Goal: Find specific page/section: Find specific page/section

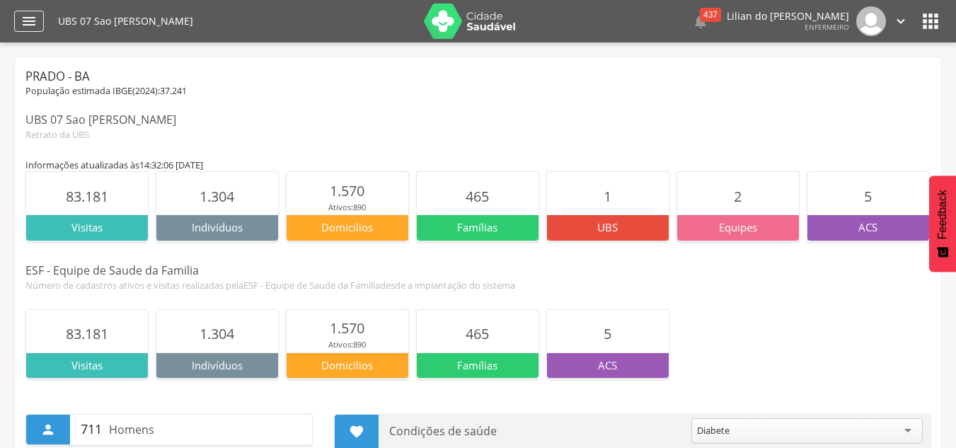
click at [23, 16] on icon "" at bounding box center [29, 21] width 17 height 17
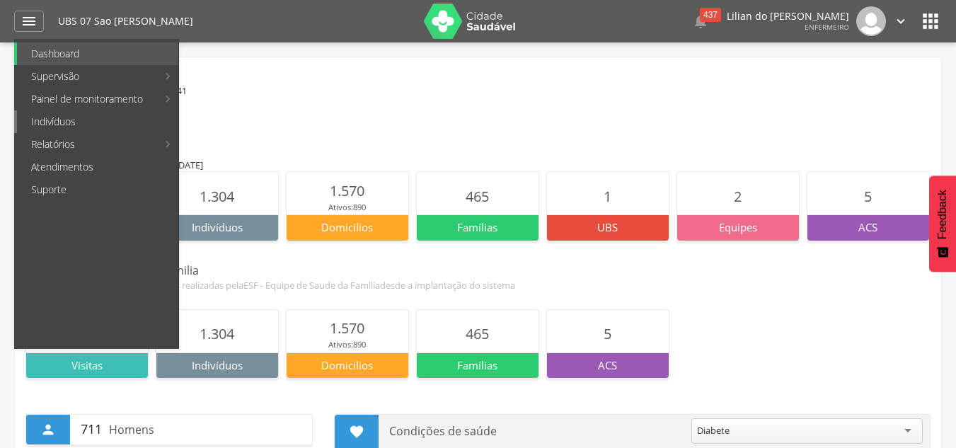
click at [45, 125] on link "Indivíduos" at bounding box center [97, 121] width 161 height 23
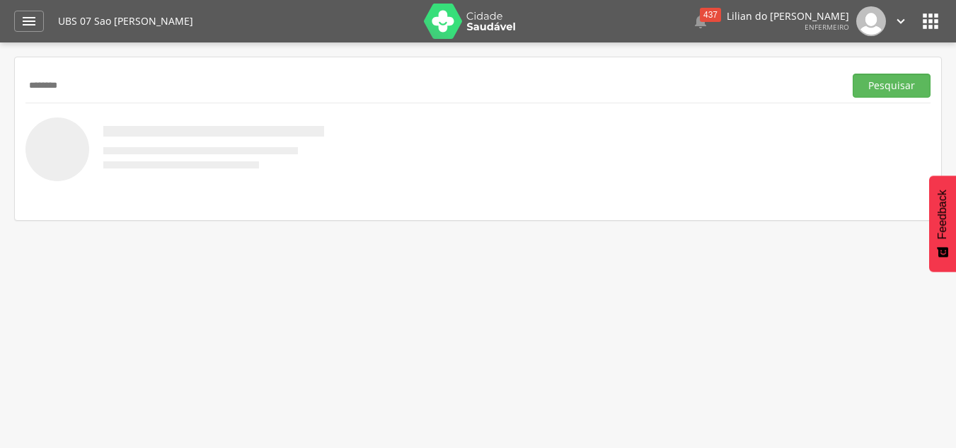
type input "********"
click at [853, 74] on button "Pesquisar" at bounding box center [892, 86] width 78 height 24
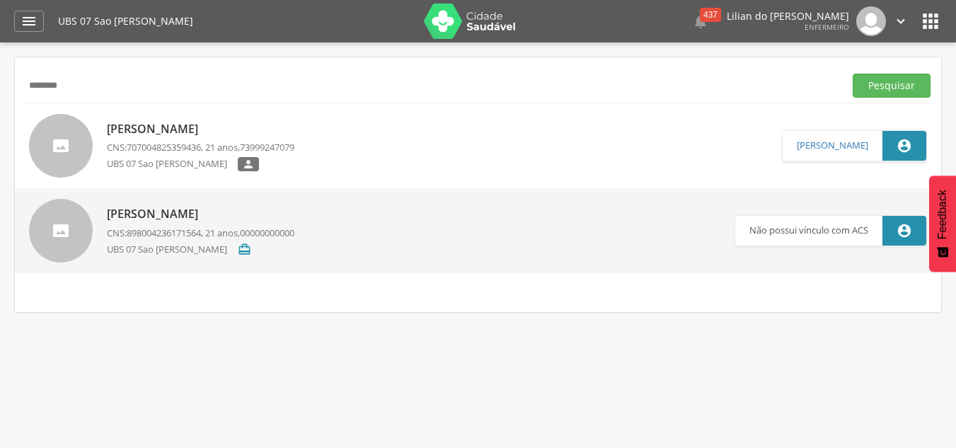
click at [174, 215] on p "[PERSON_NAME]" at bounding box center [201, 214] width 188 height 16
type input "**********"
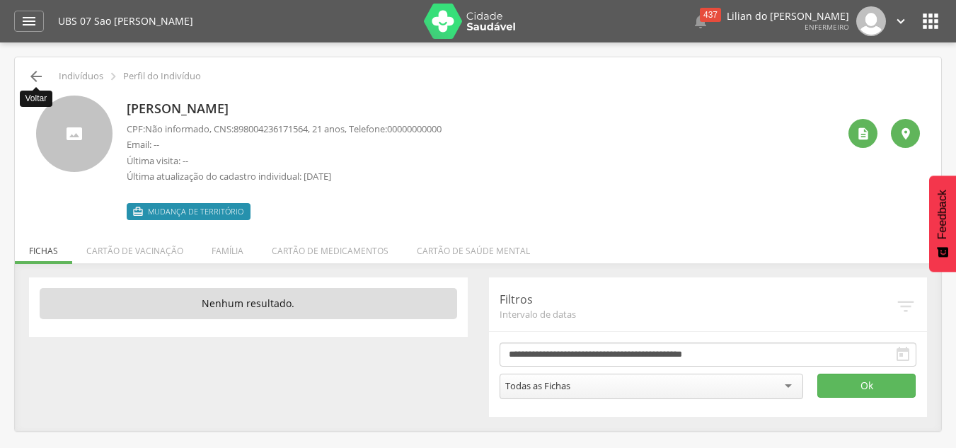
click at [35, 72] on icon "" at bounding box center [36, 76] width 17 height 17
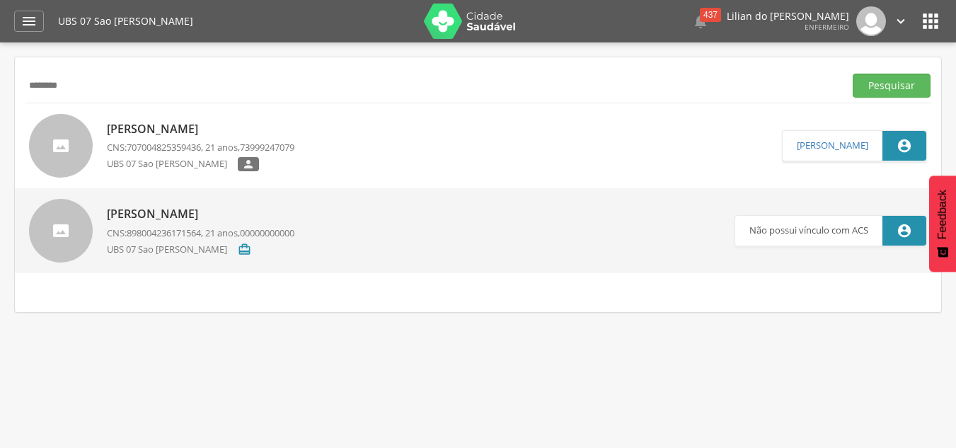
click at [170, 126] on p "[PERSON_NAME]" at bounding box center [201, 129] width 188 height 16
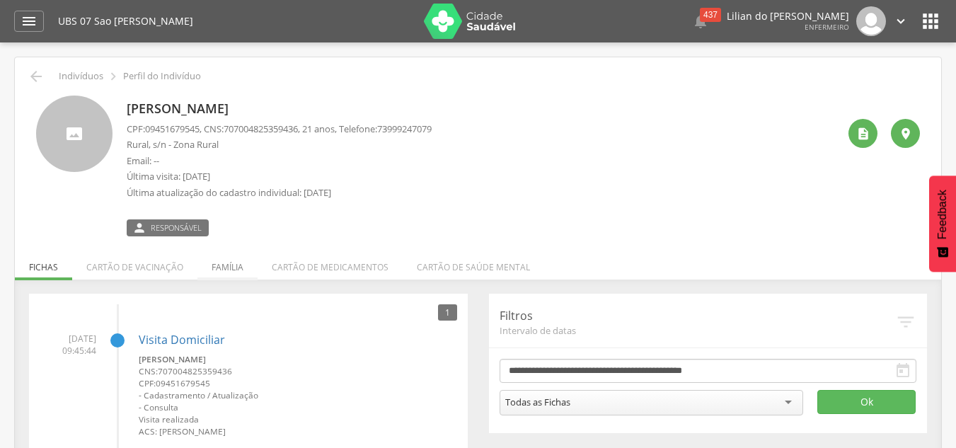
click at [226, 263] on li "Família" at bounding box center [227, 263] width 60 height 33
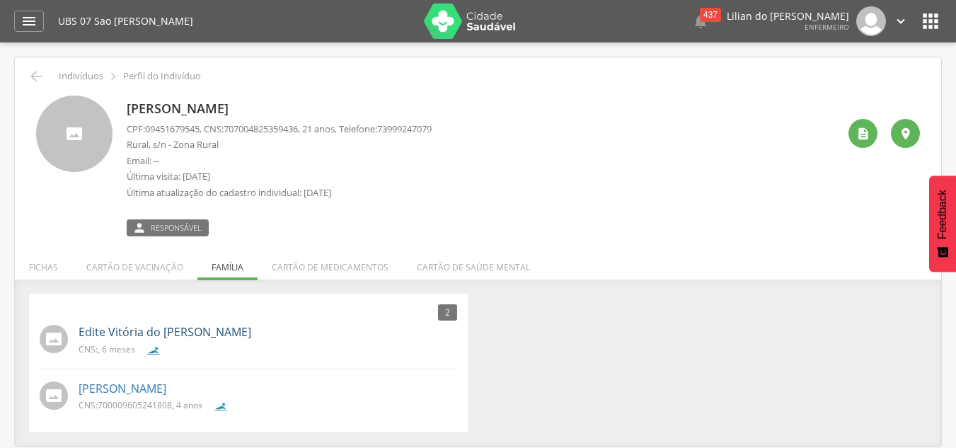
click at [200, 328] on link "Edite Vitória do [PERSON_NAME]" at bounding box center [165, 332] width 173 height 16
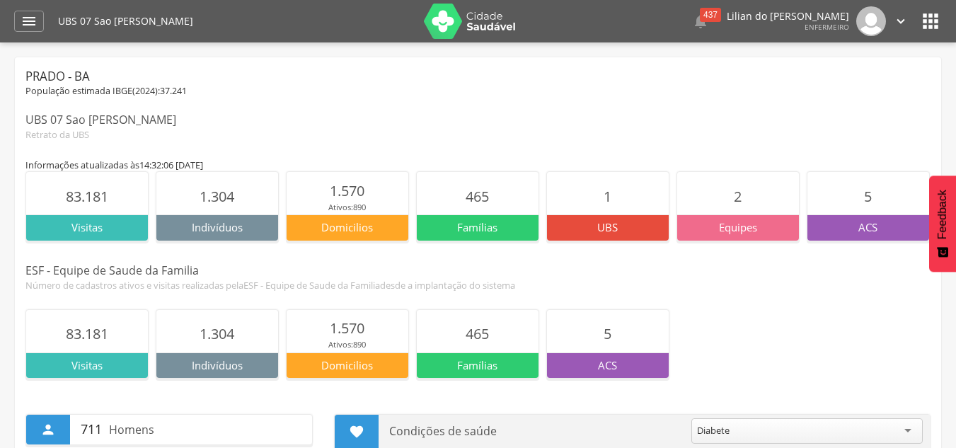
click at [904, 23] on icon "" at bounding box center [901, 21] width 16 height 16
click at [869, 54] on link "Configurações" at bounding box center [852, 51] width 112 height 18
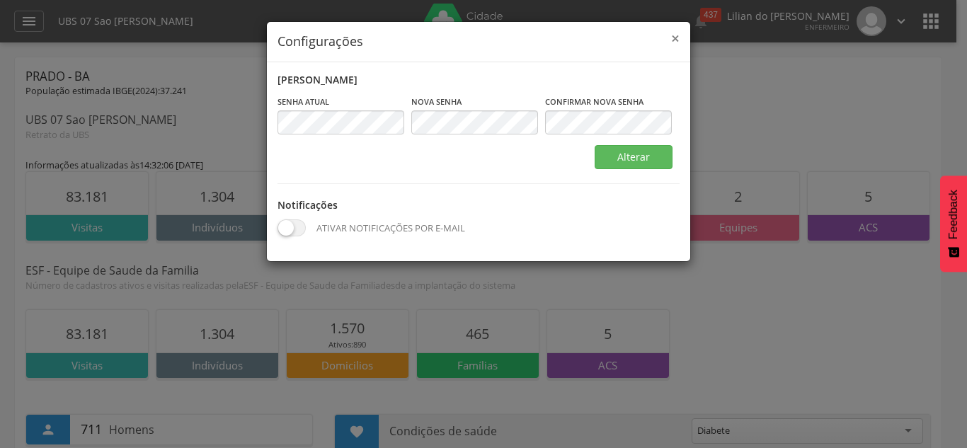
click at [674, 41] on span "×" at bounding box center [675, 38] width 8 height 20
